Goal: Find specific page/section: Find specific page/section

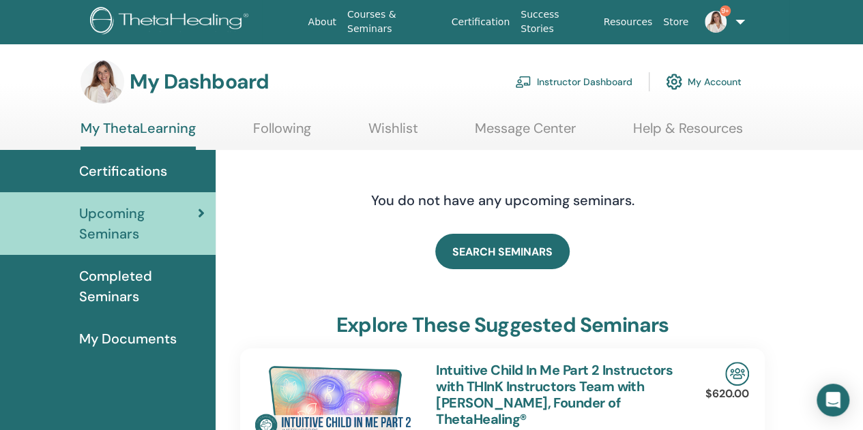
click at [563, 80] on link "Instructor Dashboard" at bounding box center [573, 82] width 117 height 30
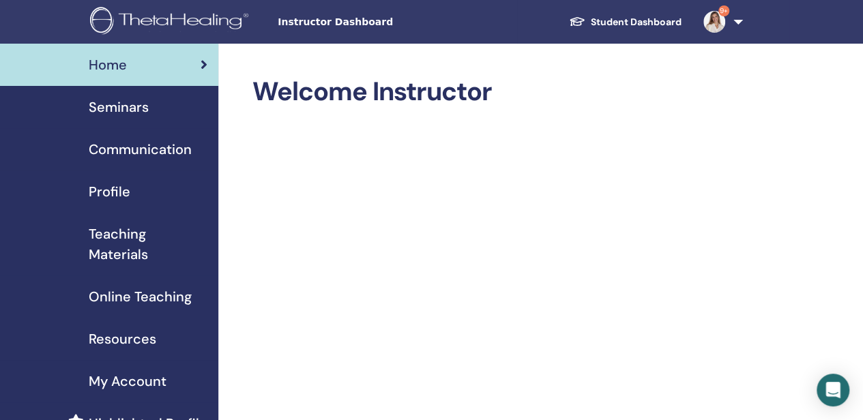
click at [117, 107] on span "Seminars" at bounding box center [119, 107] width 60 height 20
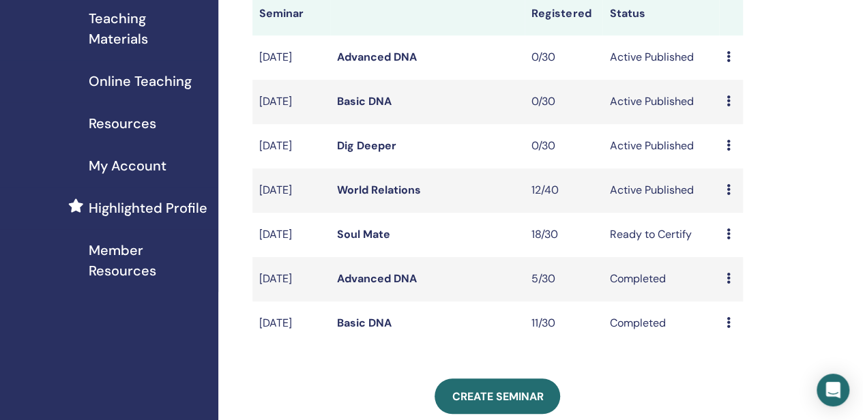
scroll to position [273, 0]
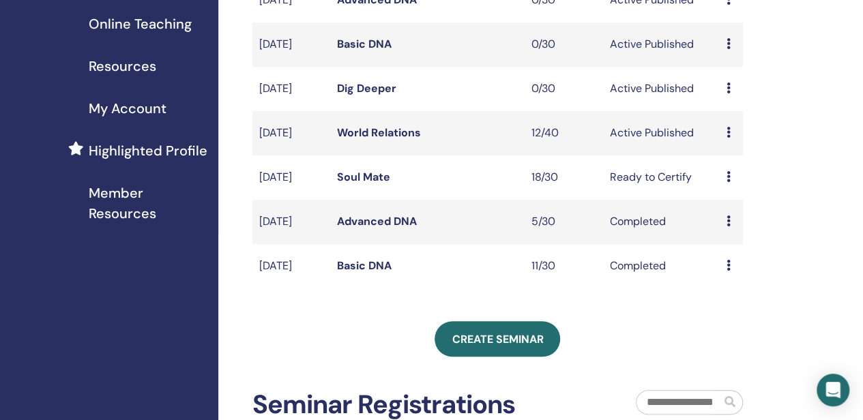
click at [372, 140] on link "World Relations" at bounding box center [379, 132] width 84 height 14
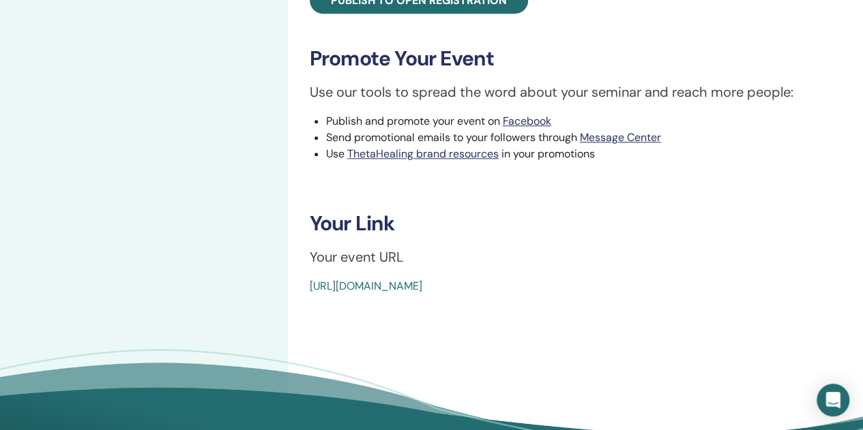
scroll to position [614, 0]
